Goal: Task Accomplishment & Management: Manage account settings

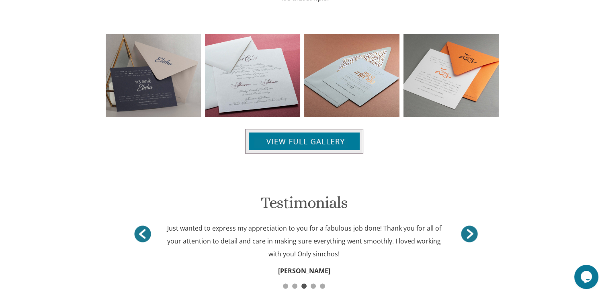
scroll to position [878, 0]
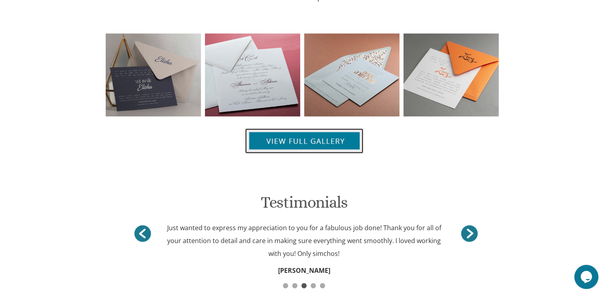
click at [306, 135] on img at bounding box center [304, 140] width 118 height 25
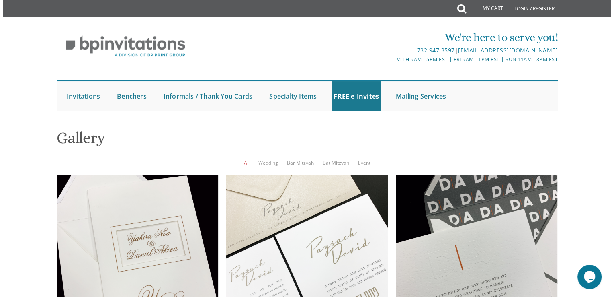
scroll to position [975, 0]
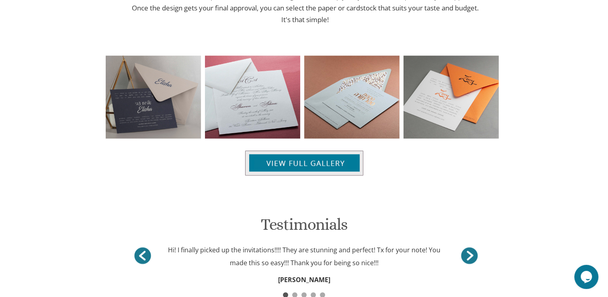
scroll to position [838, 0]
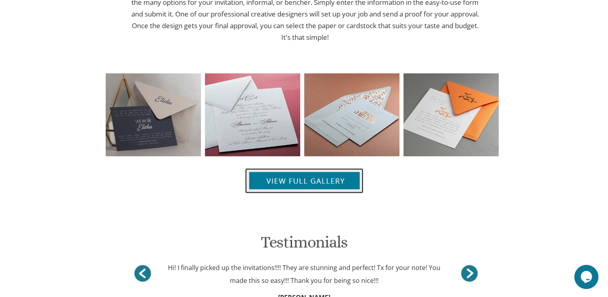
click at [310, 181] on img at bounding box center [304, 180] width 118 height 25
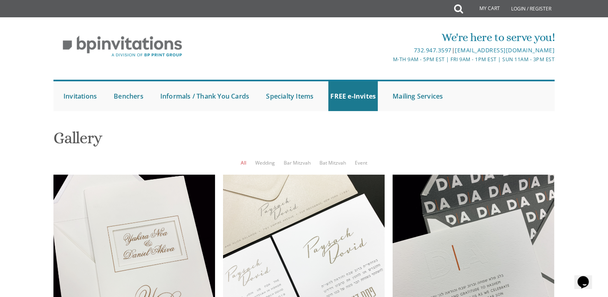
scroll to position [1137, 0]
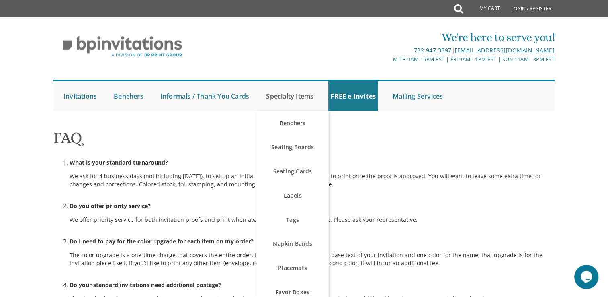
scroll to position [40, 0]
click at [285, 135] on link "Seating Boards" at bounding box center [292, 147] width 72 height 24
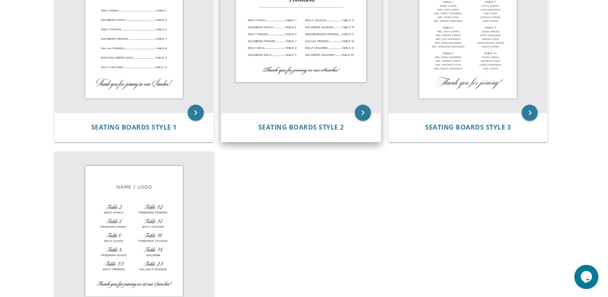
scroll to position [80, 0]
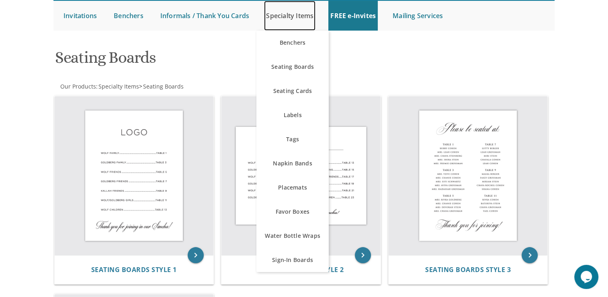
click at [291, 15] on link "Specialty Items" at bounding box center [289, 16] width 51 height 30
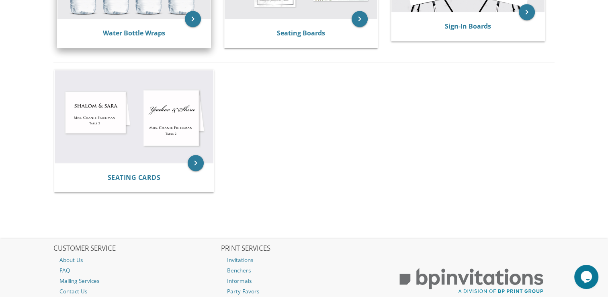
scroll to position [521, 0]
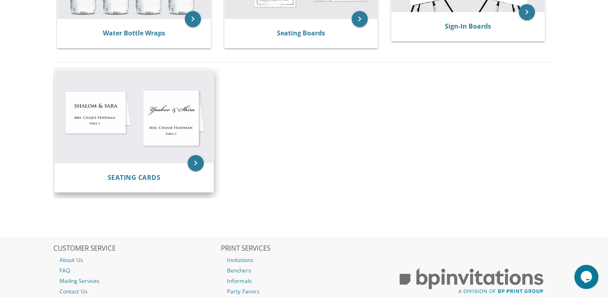
click at [105, 122] on img at bounding box center [134, 116] width 159 height 93
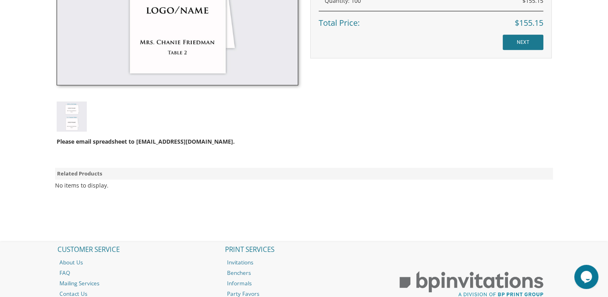
scroll to position [401, 0]
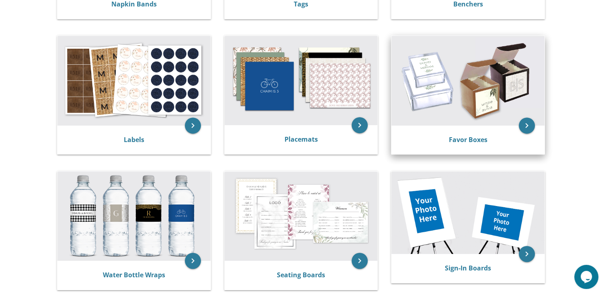
scroll to position [280, 0]
click at [461, 136] on link "Favor Boxes" at bounding box center [468, 139] width 39 height 9
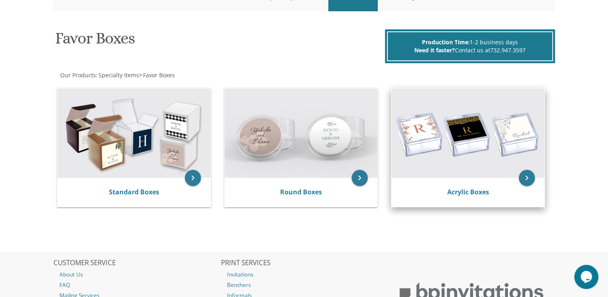
scroll to position [100, 0]
click at [528, 176] on icon "keyboard_arrow_right" at bounding box center [527, 178] width 16 height 16
click at [511, 127] on img at bounding box center [467, 132] width 153 height 89
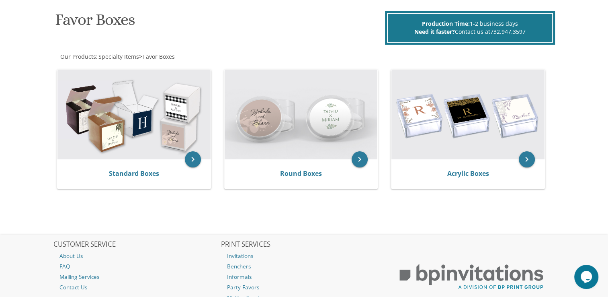
scroll to position [0, 0]
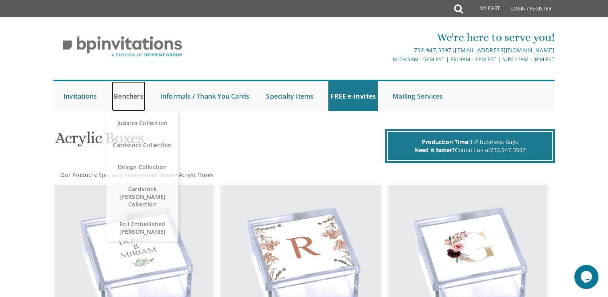
click at [130, 97] on link "Benchers" at bounding box center [129, 96] width 34 height 30
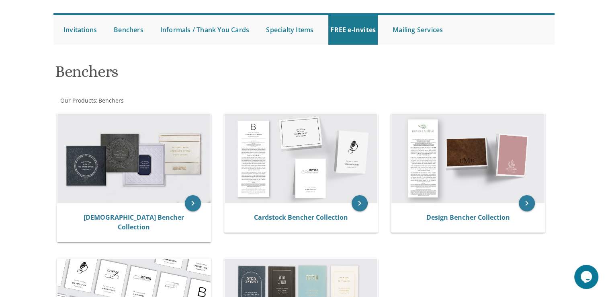
scroll to position [80, 0]
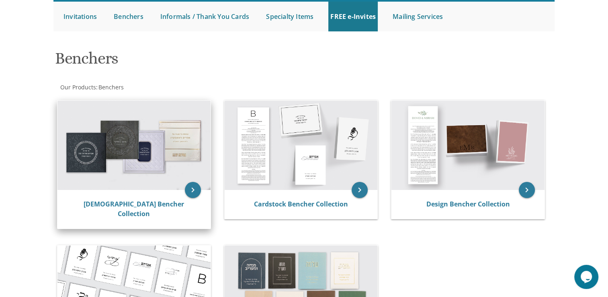
click at [141, 164] on img at bounding box center [133, 144] width 153 height 89
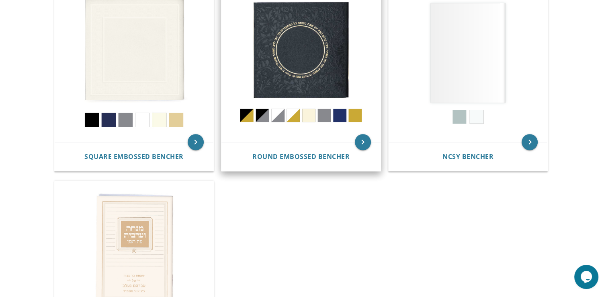
scroll to position [400, 0]
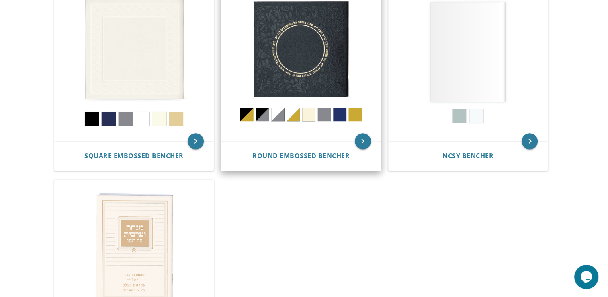
click at [300, 66] on img at bounding box center [300, 61] width 159 height 159
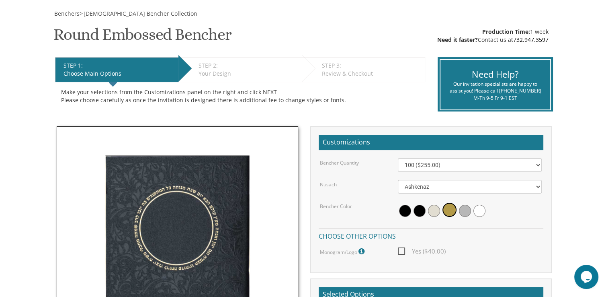
scroll to position [121, 0]
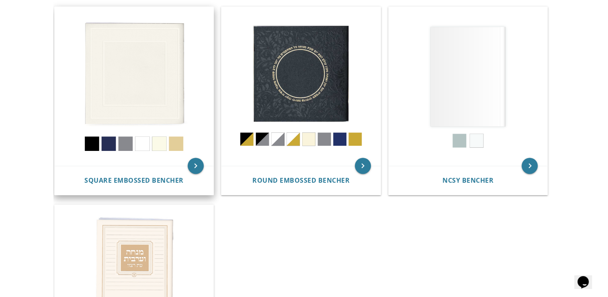
scroll to position [362, 0]
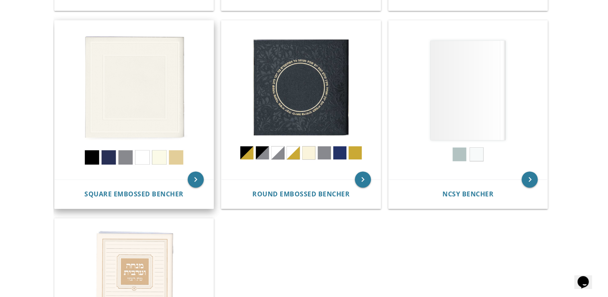
click at [122, 98] on img at bounding box center [134, 99] width 159 height 159
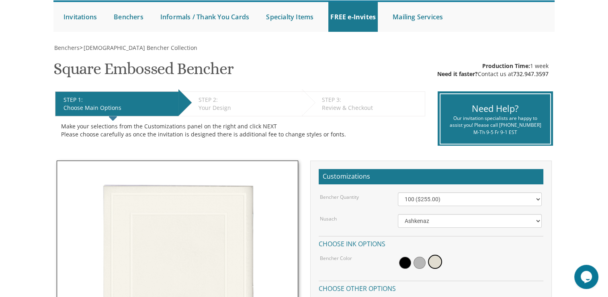
scroll to position [80, 0]
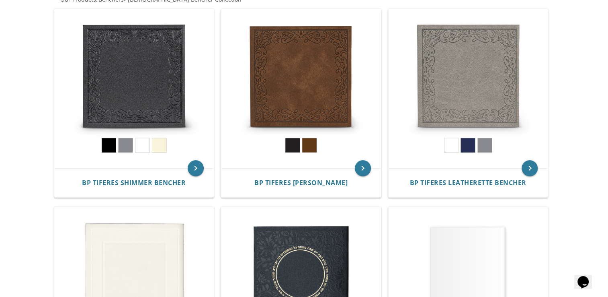
scroll to position [161, 0]
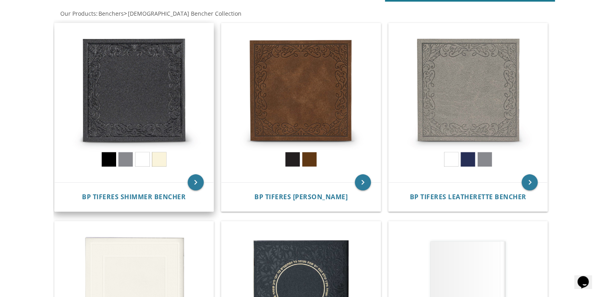
click at [145, 79] on img at bounding box center [134, 102] width 159 height 159
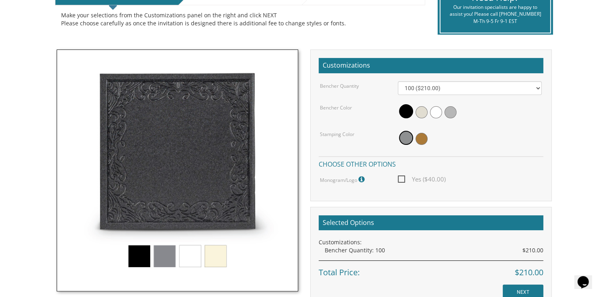
scroll to position [200, 0]
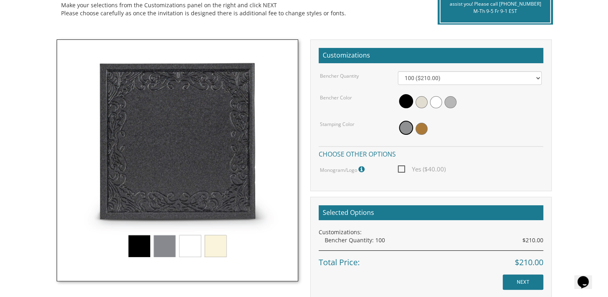
click at [169, 246] on img at bounding box center [178, 160] width 242 height 242
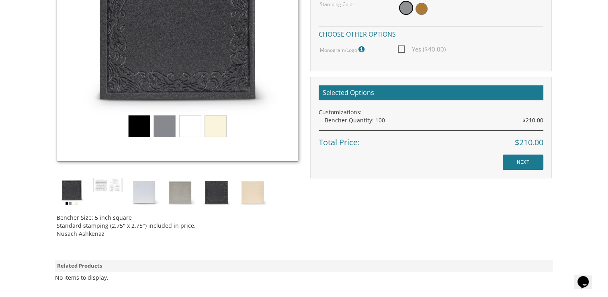
scroll to position [320, 0]
click at [101, 188] on img at bounding box center [108, 184] width 30 height 15
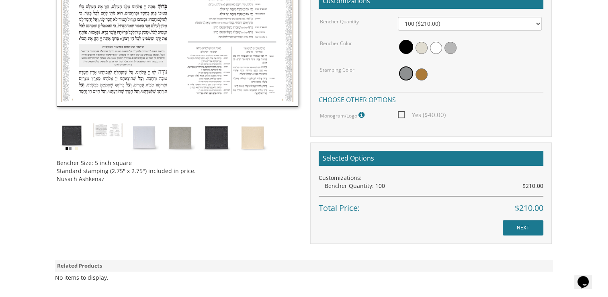
scroll to position [280, 0]
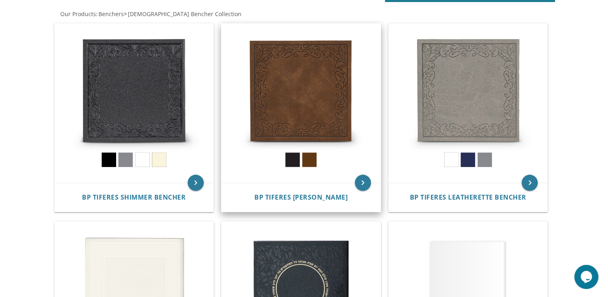
scroll to position [161, 0]
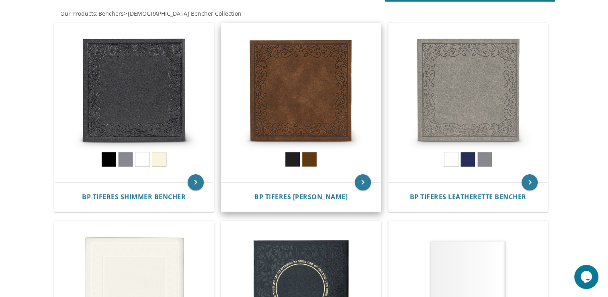
click at [275, 81] on img at bounding box center [300, 102] width 159 height 159
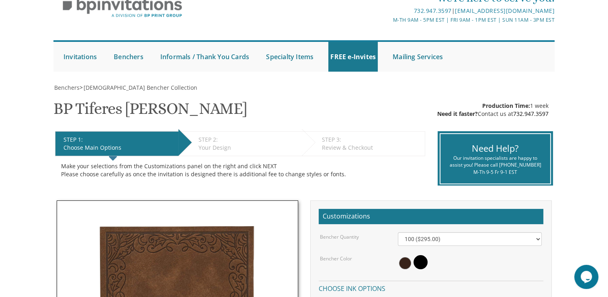
scroll to position [40, 0]
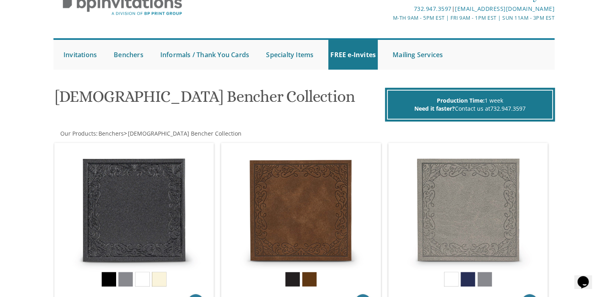
scroll to position [41, 0]
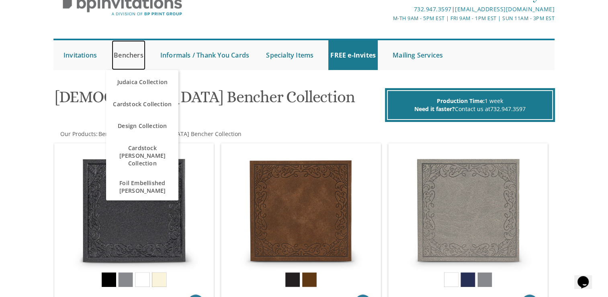
click at [135, 56] on link "Benchers" at bounding box center [129, 55] width 34 height 30
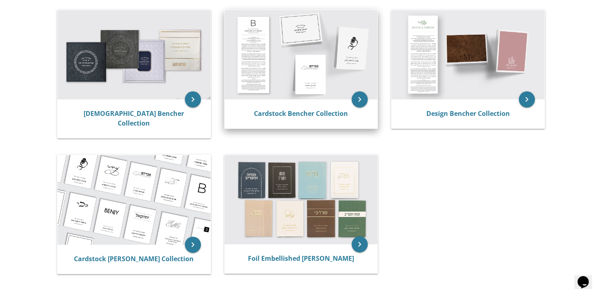
scroll to position [160, 0]
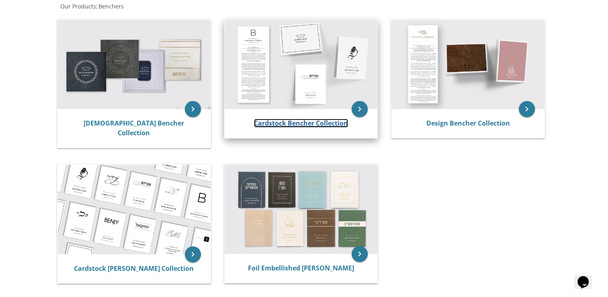
click at [276, 121] on link "Cardstock Bencher Collection" at bounding box center [301, 123] width 94 height 9
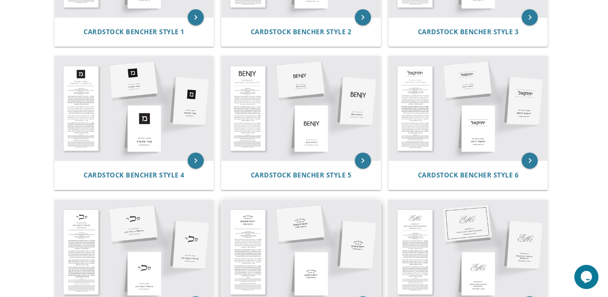
scroll to position [241, 0]
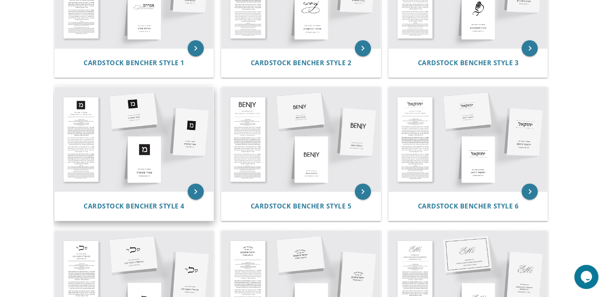
click at [137, 119] on img at bounding box center [134, 139] width 159 height 104
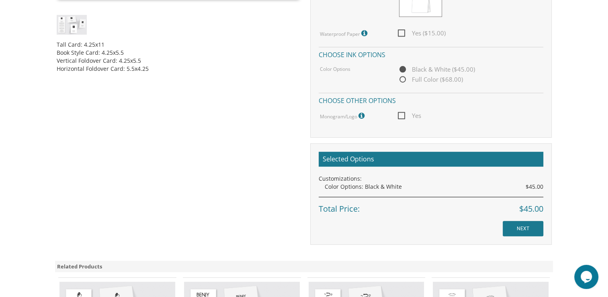
scroll to position [401, 0]
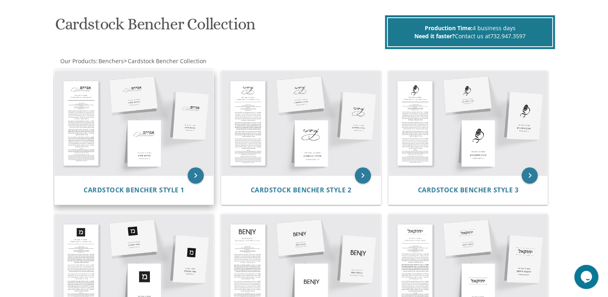
scroll to position [120, 0]
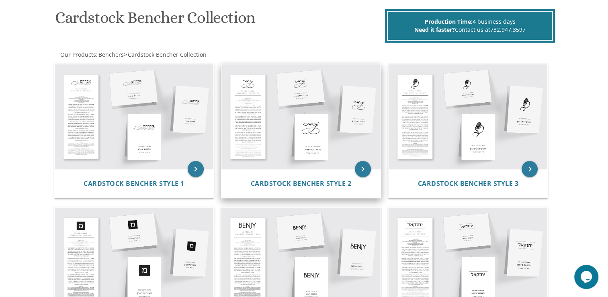
click at [309, 132] on img at bounding box center [300, 116] width 159 height 104
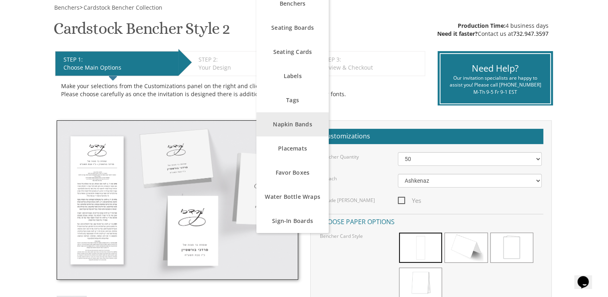
scroll to position [120, 0]
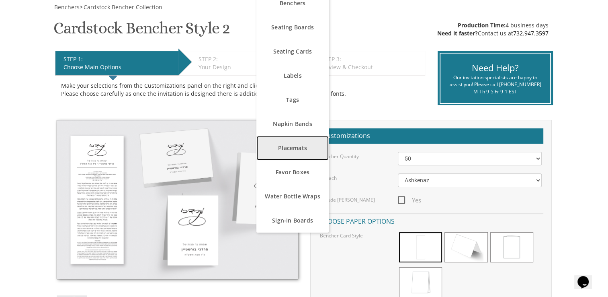
click at [297, 153] on link "Placemats" at bounding box center [292, 148] width 72 height 24
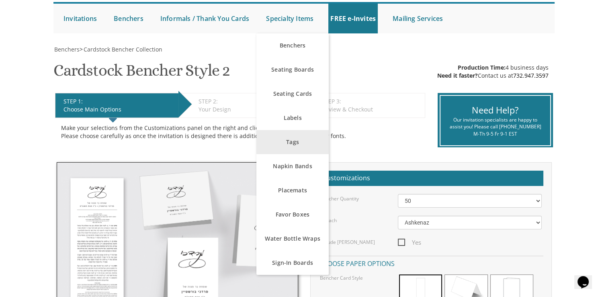
scroll to position [80, 0]
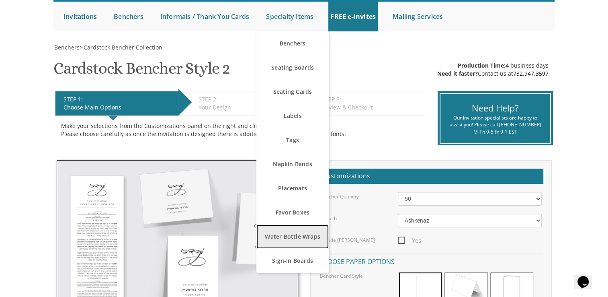
click at [299, 240] on link "Water Bottle Wraps" at bounding box center [292, 236] width 72 height 24
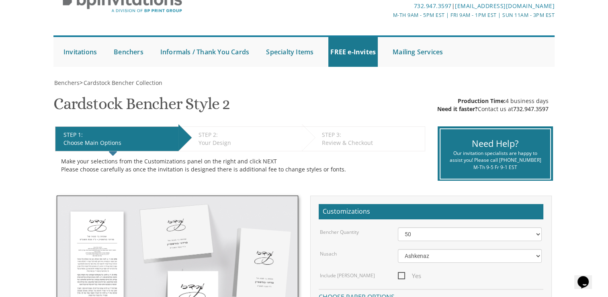
scroll to position [0, 0]
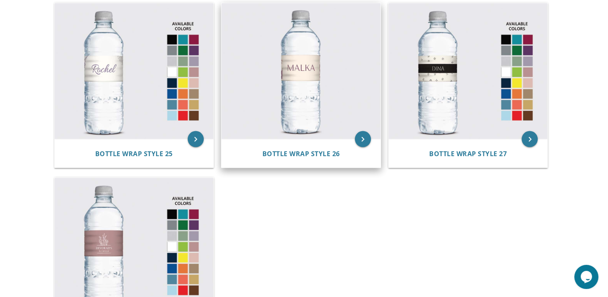
scroll to position [1602, 0]
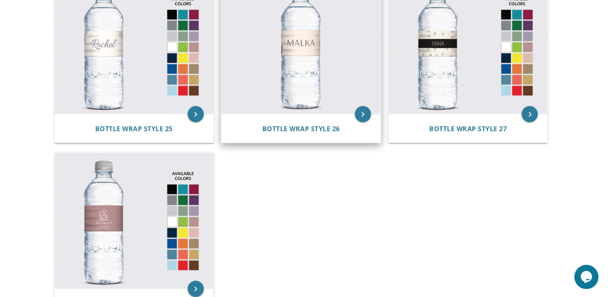
click at [270, 77] on img at bounding box center [300, 46] width 159 height 136
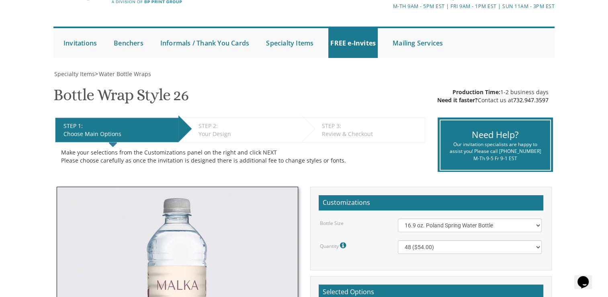
scroll to position [40, 0]
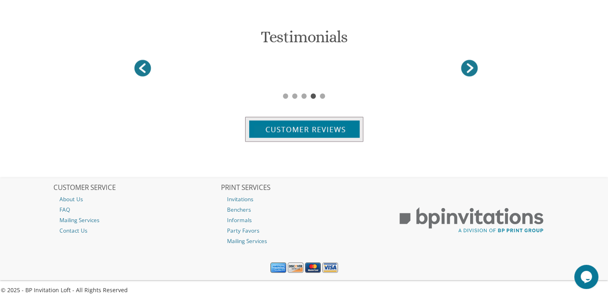
scroll to position [1047, 0]
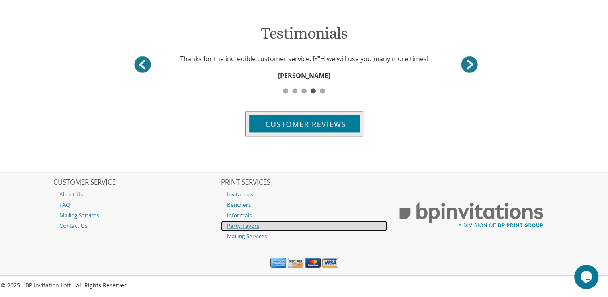
click at [251, 228] on link "Party Favors" at bounding box center [304, 225] width 166 height 10
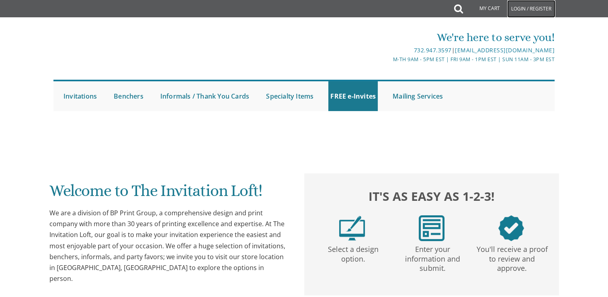
click at [516, 10] on link "Login / Register" at bounding box center [531, 9] width 48 height 18
click at [515, 8] on link "Login / Register" at bounding box center [531, 9] width 48 height 18
click at [520, 7] on link "Login / Register" at bounding box center [531, 9] width 48 height 18
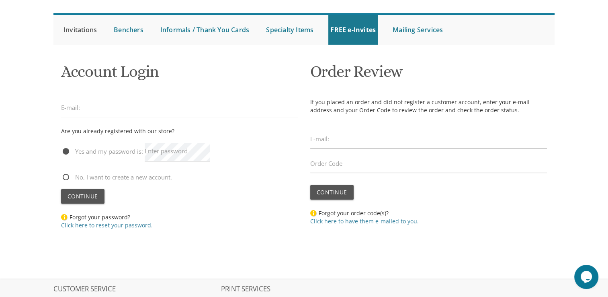
scroll to position [80, 0]
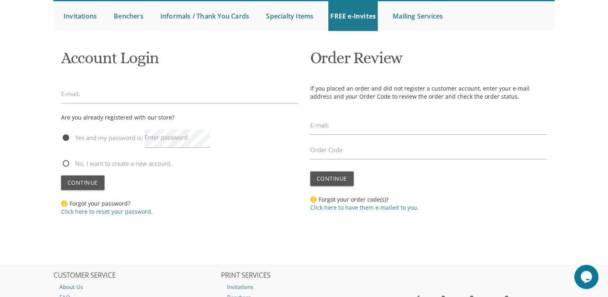
type input "rfertel@gmail.com"
click at [174, 134] on div "Enter password" at bounding box center [178, 139] width 66 height 23
click at [91, 186] on span "Continue" at bounding box center [83, 182] width 31 height 8
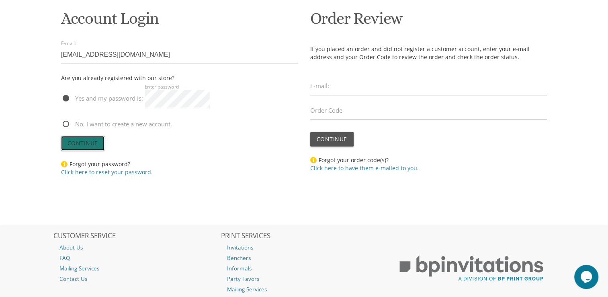
scroll to position [120, 0]
click at [89, 142] on span "Continue" at bounding box center [83, 143] width 31 height 8
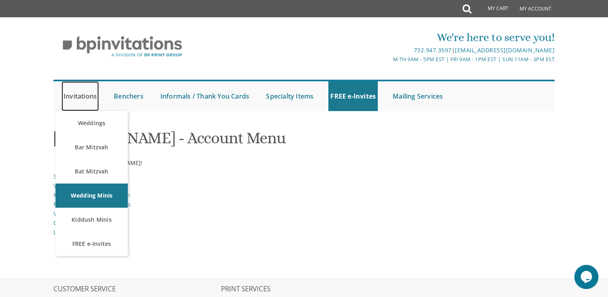
click at [85, 94] on link "Invitations" at bounding box center [79, 96] width 37 height 30
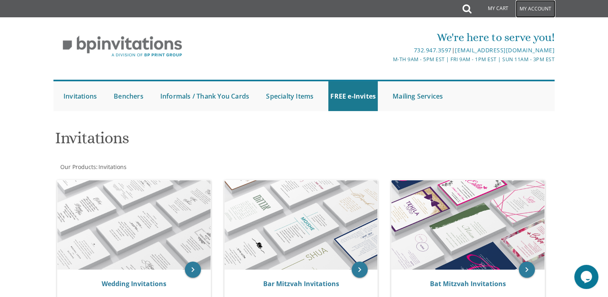
click at [540, 9] on link "My Account" at bounding box center [536, 9] width 40 height 18
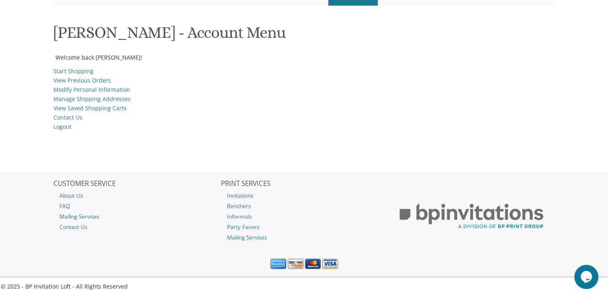
scroll to position [106, 0]
click at [94, 78] on link "View Previous Orders" at bounding box center [81, 80] width 57 height 8
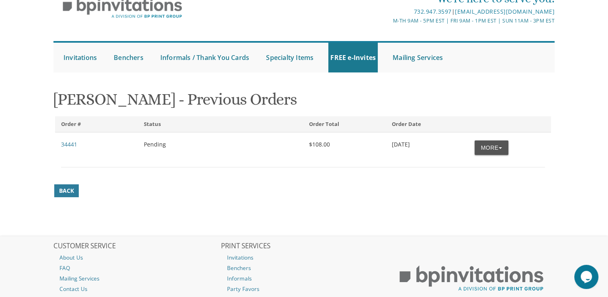
scroll to position [40, 0]
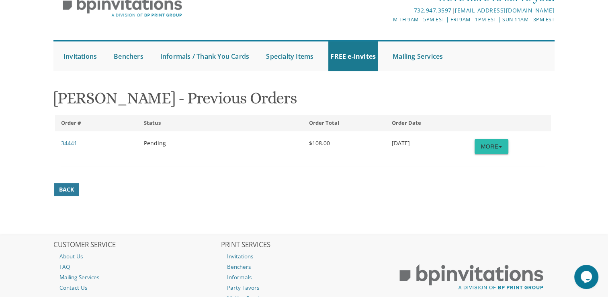
click at [487, 143] on button "More" at bounding box center [492, 146] width 34 height 14
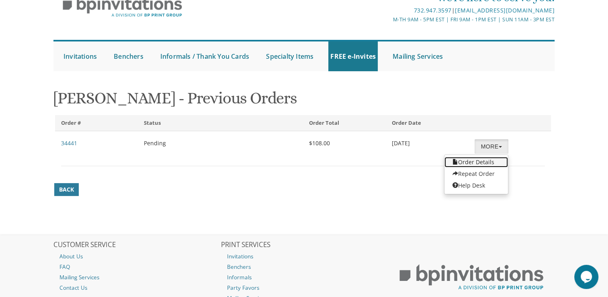
click at [472, 162] on link "Order Details" at bounding box center [475, 162] width 63 height 10
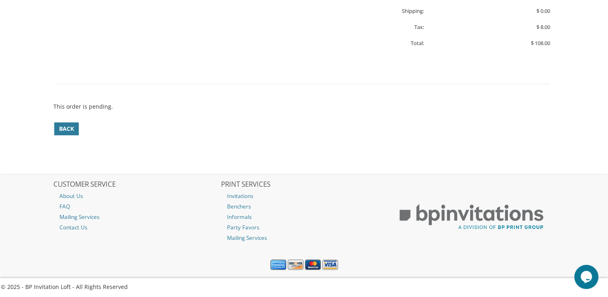
scroll to position [518, 0]
